Goal: Task Accomplishment & Management: Use online tool/utility

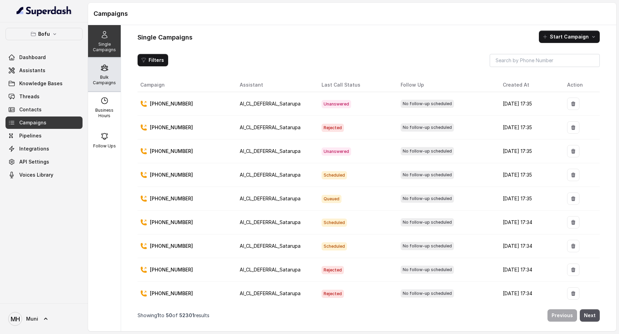
click at [113, 72] on div "Bulk Campaigns" at bounding box center [104, 74] width 33 height 33
click at [98, 80] on p "Bulk Campaigns" at bounding box center [104, 80] width 27 height 11
click at [99, 76] on p "Bulk Campaigns" at bounding box center [104, 80] width 27 height 11
